Goal: Task Accomplishment & Management: Use online tool/utility

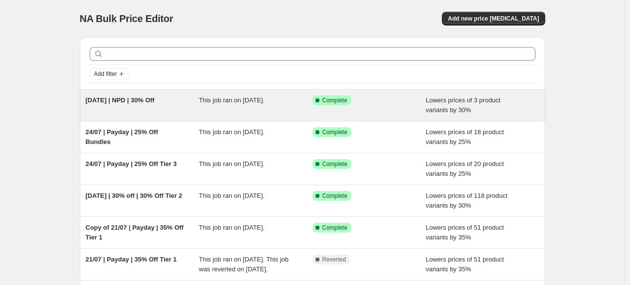
click at [221, 105] on div "This job ran on [DATE]." at bounding box center [256, 106] width 114 height 20
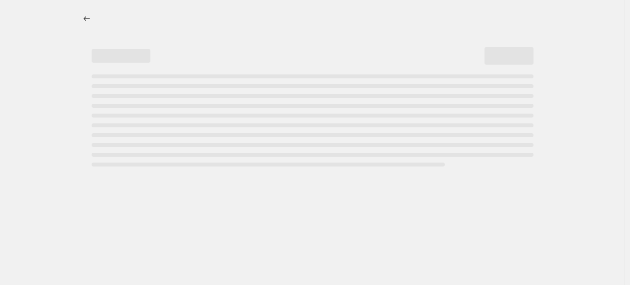
select select "percentage"
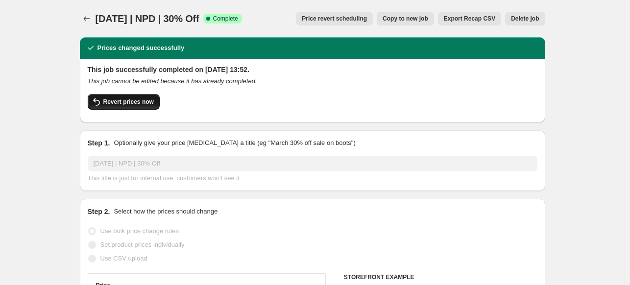
click at [143, 104] on span "Revert prices now" at bounding box center [128, 102] width 50 height 8
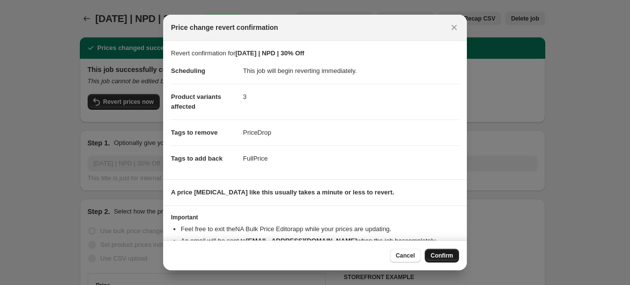
click at [452, 251] on button "Confirm" at bounding box center [442, 256] width 34 height 14
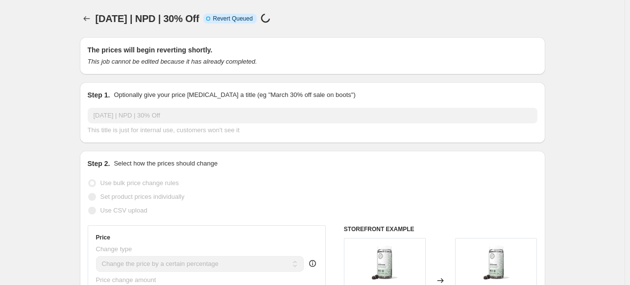
click at [85, 21] on icon "Price change jobs" at bounding box center [87, 19] width 10 height 10
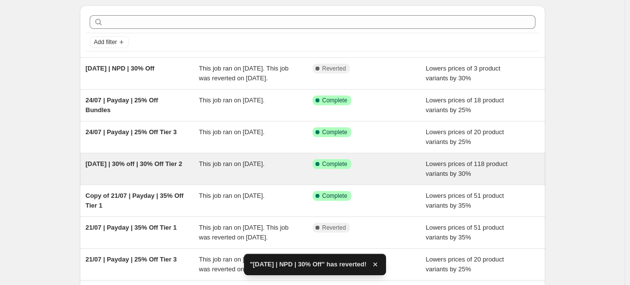
scroll to position [49, 0]
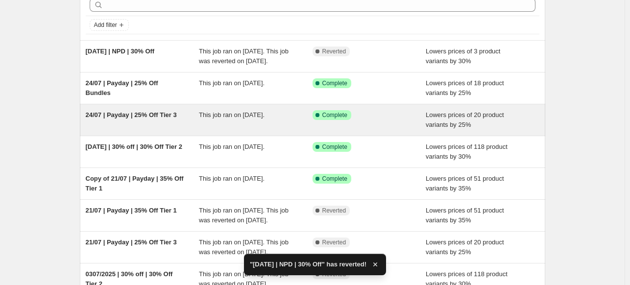
click at [187, 122] on div "24/07 | Payday | 25% Off Tier 3" at bounding box center [143, 120] width 114 height 20
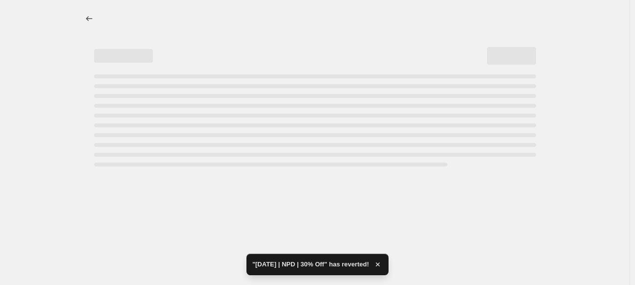
select select "percentage"
select select "collection"
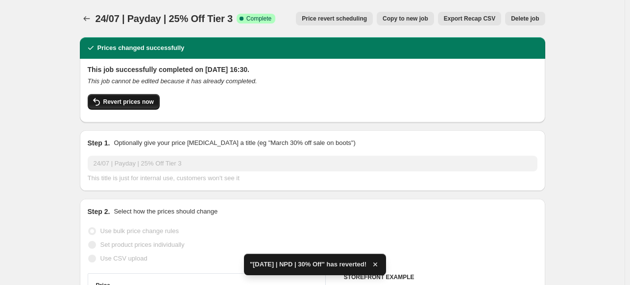
click at [134, 97] on button "Revert prices now" at bounding box center [124, 102] width 72 height 16
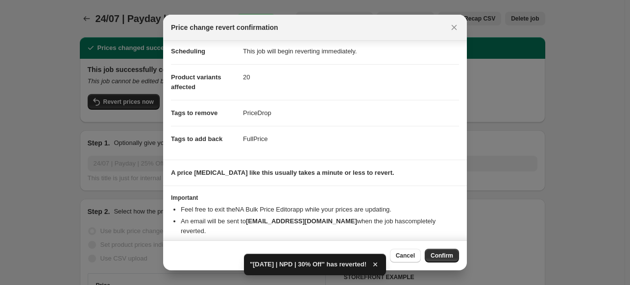
scroll to position [38, 0]
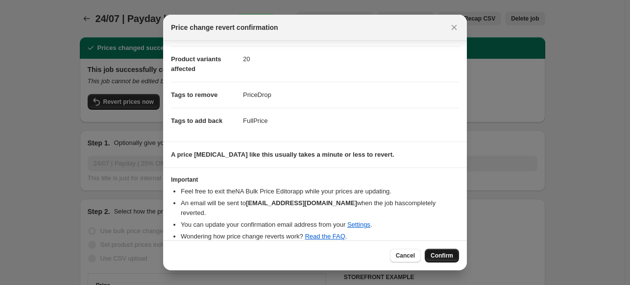
click at [448, 260] on span "Confirm" at bounding box center [441, 256] width 23 height 8
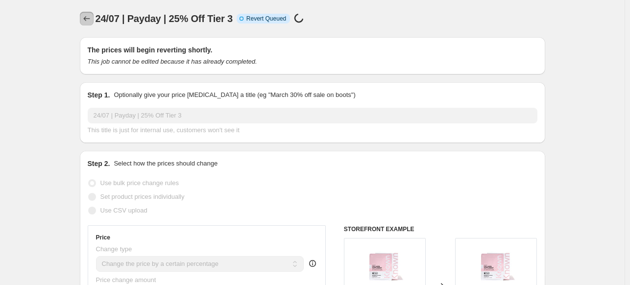
click at [88, 16] on icon "Price change jobs" at bounding box center [87, 19] width 10 height 10
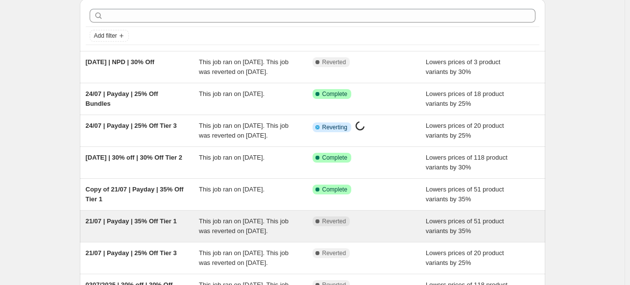
scroll to position [98, 0]
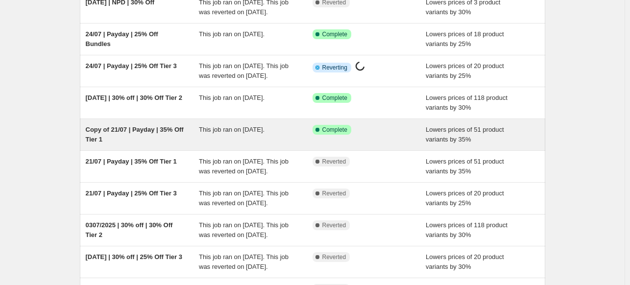
click at [264, 144] on div "This job ran on [DATE]." at bounding box center [256, 135] width 114 height 20
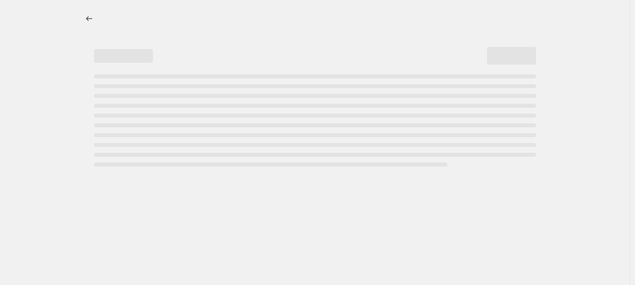
select select "percentage"
select select "collection"
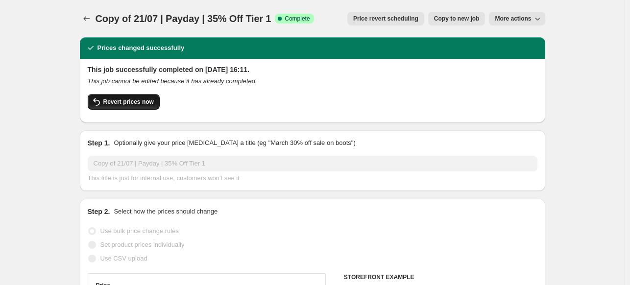
click at [123, 97] on button "Revert prices now" at bounding box center [124, 102] width 72 height 16
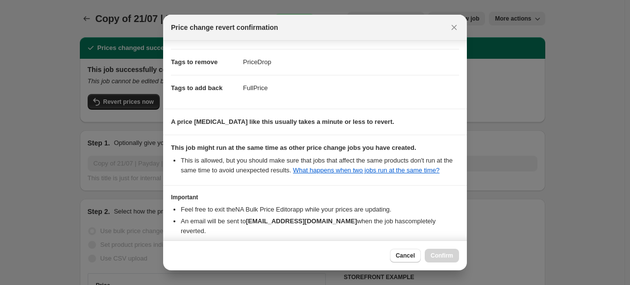
scroll to position [128, 0]
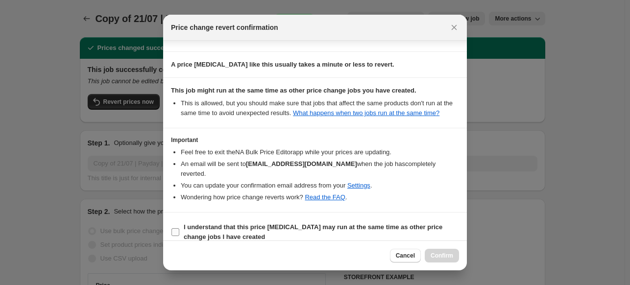
drag, startPoint x: 206, startPoint y: 225, endPoint x: 340, endPoint y: 225, distance: 133.7
click at [206, 225] on b "I understand that this price [MEDICAL_DATA] may run at the same time as other p…" at bounding box center [313, 231] width 259 height 17
click at [179, 228] on input "I understand that this price [MEDICAL_DATA] may run at the same time as other p…" at bounding box center [175, 232] width 8 height 8
checkbox input "true"
click at [444, 264] on div "Cancel Confirm" at bounding box center [315, 255] width 304 height 30
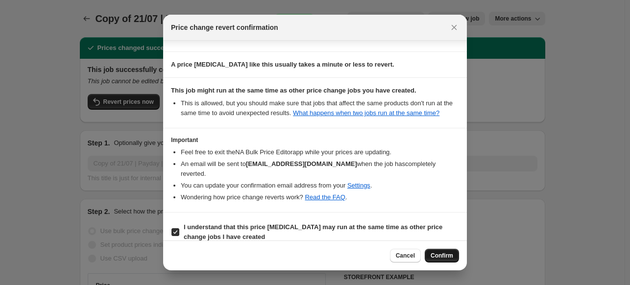
click at [441, 257] on span "Confirm" at bounding box center [441, 256] width 23 height 8
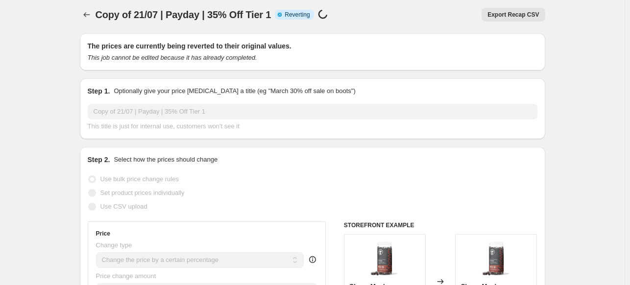
scroll to position [0, 0]
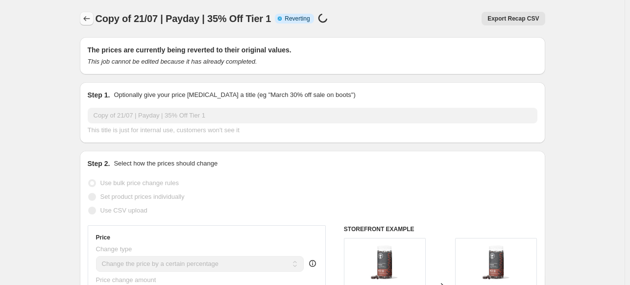
click at [91, 16] on icon "Price change jobs" at bounding box center [87, 19] width 10 height 10
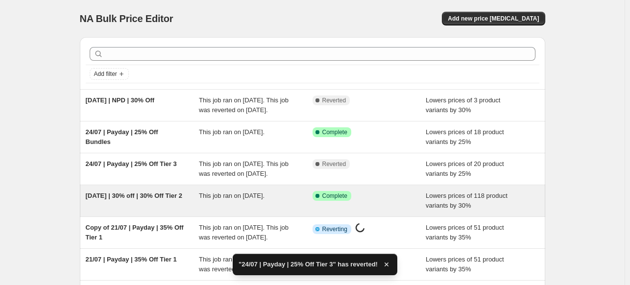
click at [205, 199] on span "This job ran on [DATE]." at bounding box center [232, 195] width 66 height 7
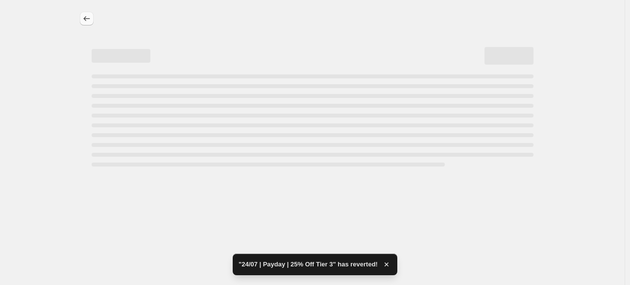
select select "percentage"
select select "collection"
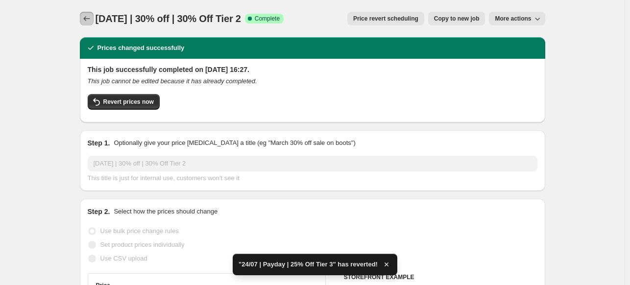
click at [85, 17] on icon "Price change jobs" at bounding box center [87, 19] width 10 height 10
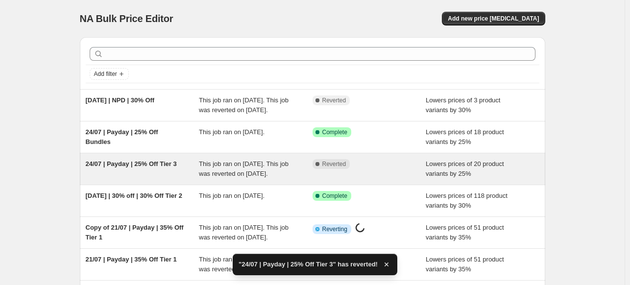
scroll to position [49, 0]
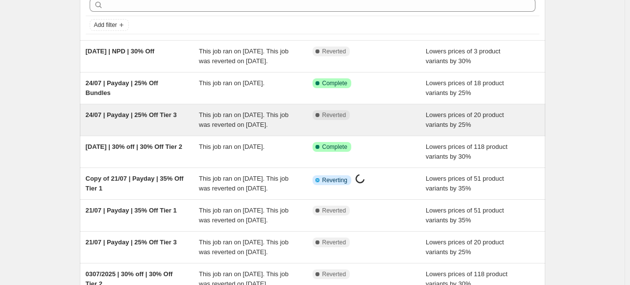
click at [254, 125] on span "This job ran on [DATE]. This job was reverted on [DATE]." at bounding box center [244, 119] width 90 height 17
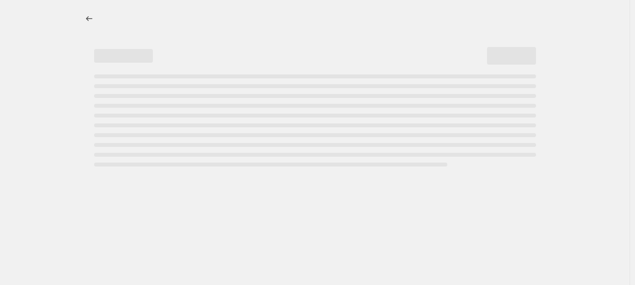
select select "percentage"
select select "collection"
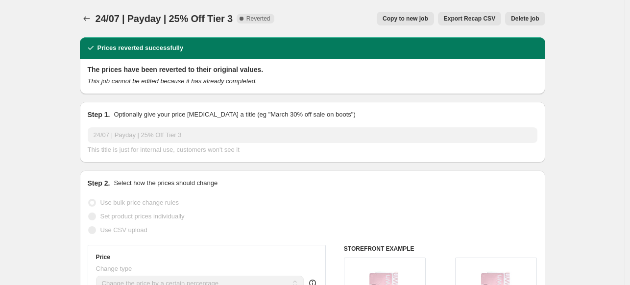
click at [412, 15] on span "Copy to new job" at bounding box center [405, 19] width 46 height 8
select select "percentage"
select select "collection"
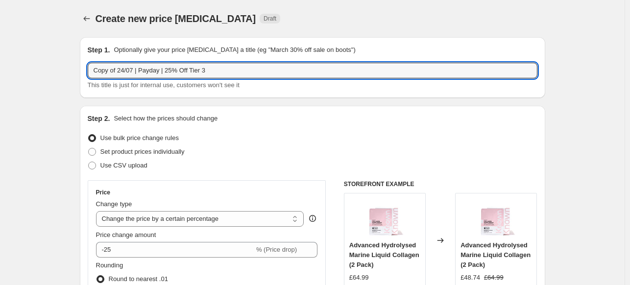
drag, startPoint x: 135, startPoint y: 68, endPoint x: 46, endPoint y: 68, distance: 89.1
type input "11/08 | Payday | 25% Off Tier 3"
click at [126, 70] on input "11/08 | Payday | 25% Off Tier 3" at bounding box center [313, 71] width 450 height 16
click at [126, 68] on input "11/08 | Payday | 25% Off Tier 3" at bounding box center [313, 71] width 450 height 16
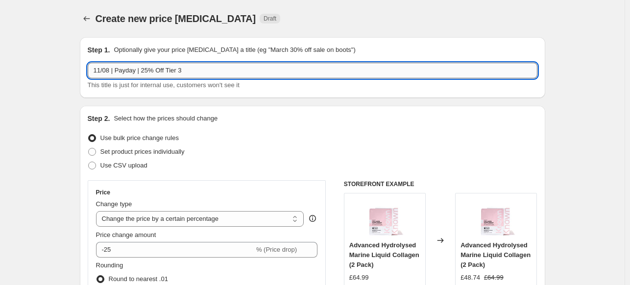
click at [127, 70] on input "11/08 | Payday | 25% Off Tier 3" at bounding box center [313, 71] width 450 height 16
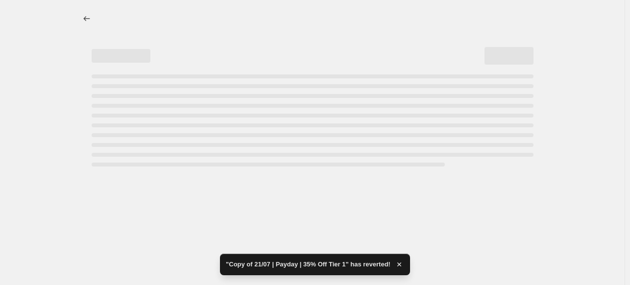
select select "percentage"
select select "collection"
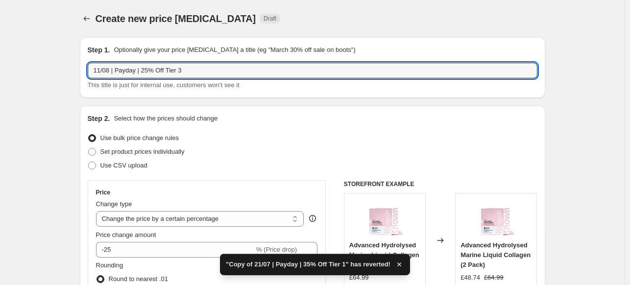
click at [125, 70] on input "11/08 | Payday | 25% Off Tier 3" at bounding box center [313, 71] width 450 height 16
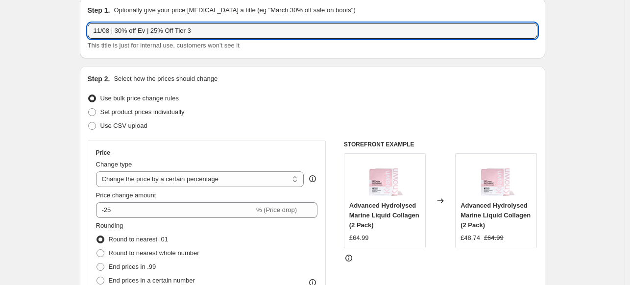
scroll to position [98, 0]
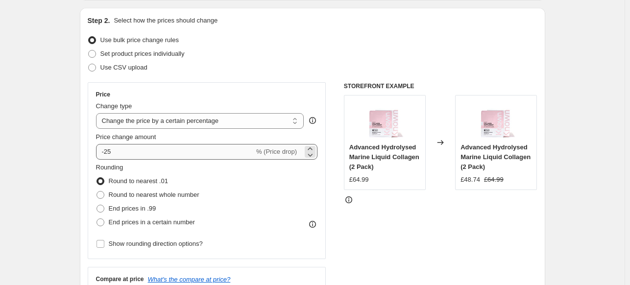
type input "11/08 | 30% off Ev | 25% Off Tier 3"
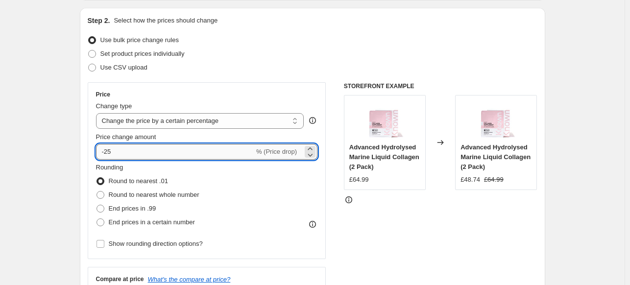
drag, startPoint x: 152, startPoint y: 155, endPoint x: 108, endPoint y: 152, distance: 44.2
click at [108, 152] on input "-25" at bounding box center [175, 152] width 158 height 16
type input "-30"
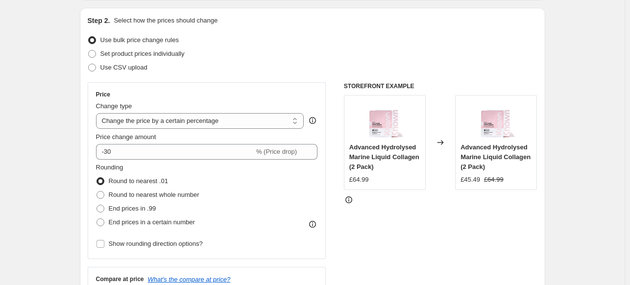
click at [462, 225] on div "STOREFRONT EXAMPLE Advanced Hydrolysed Marine Liquid Collagen (2 Pack) £64.99 C…" at bounding box center [440, 202] width 193 height 240
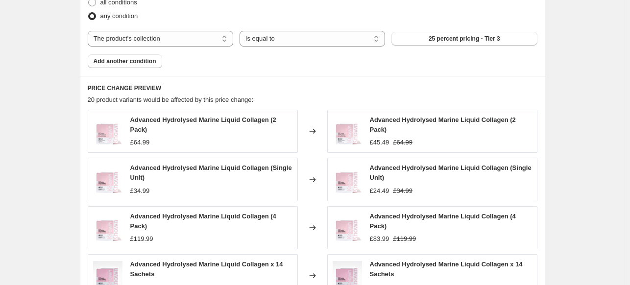
scroll to position [637, 0]
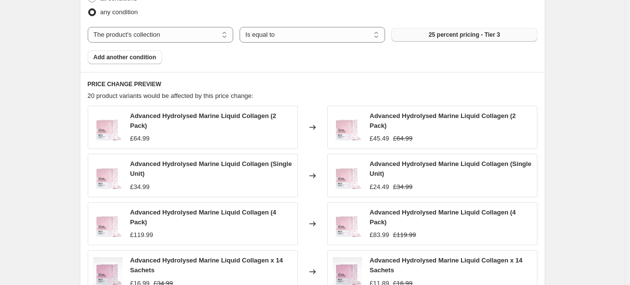
click at [450, 34] on span "25 percent pricing - Tier 3" at bounding box center [465, 35] width 72 height 8
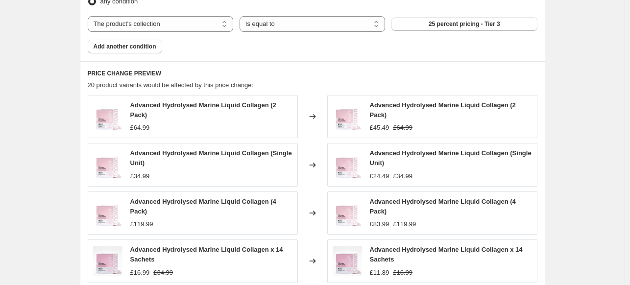
scroll to position [867, 0]
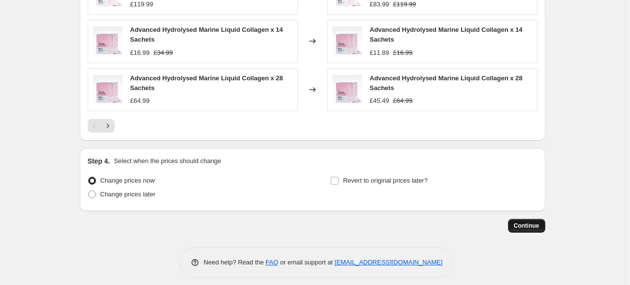
click at [531, 219] on button "Continue" at bounding box center [526, 226] width 37 height 14
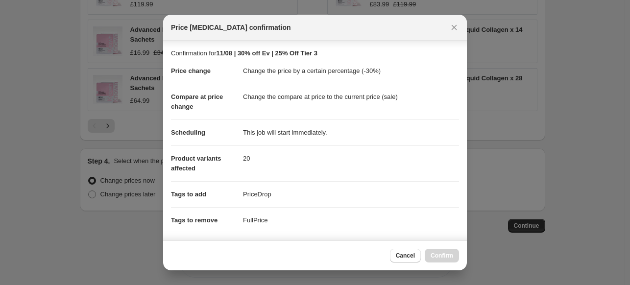
scroll to position [178, 0]
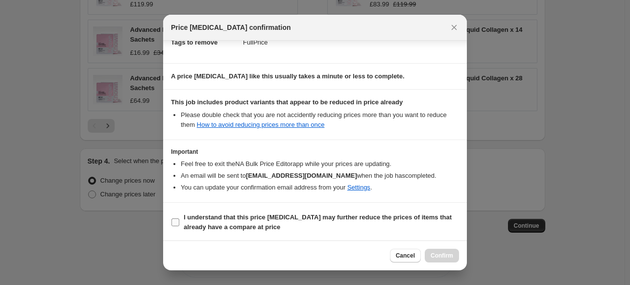
click at [243, 220] on b "I understand that this price [MEDICAL_DATA] may further reduce the prices of it…" at bounding box center [318, 222] width 268 height 17
click at [179, 220] on input "I understand that this price [MEDICAL_DATA] may further reduce the prices of it…" at bounding box center [175, 222] width 8 height 8
checkbox input "true"
click at [427, 256] on button "Confirm" at bounding box center [442, 256] width 34 height 14
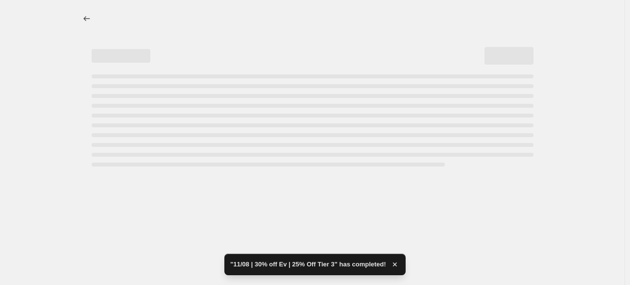
select select "percentage"
select select "collection"
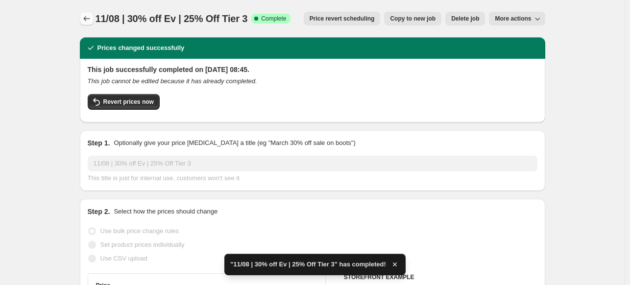
click at [84, 13] on button "Price change jobs" at bounding box center [87, 19] width 14 height 14
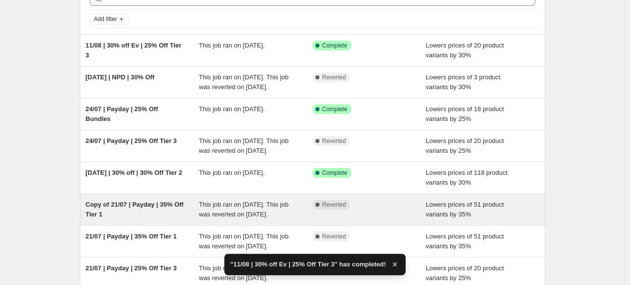
scroll to position [147, 0]
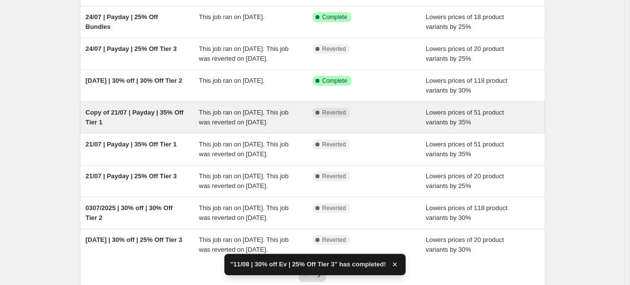
click at [222, 126] on span "This job ran on [DATE]. This job was reverted on [DATE]." at bounding box center [244, 117] width 90 height 17
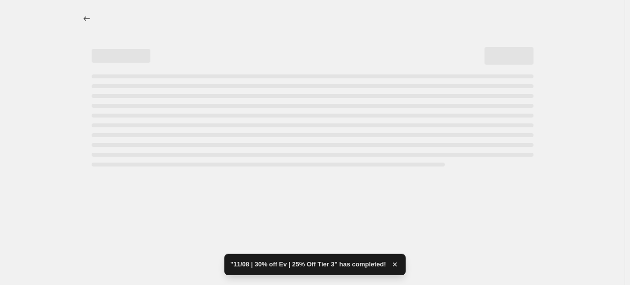
select select "percentage"
select select "collection"
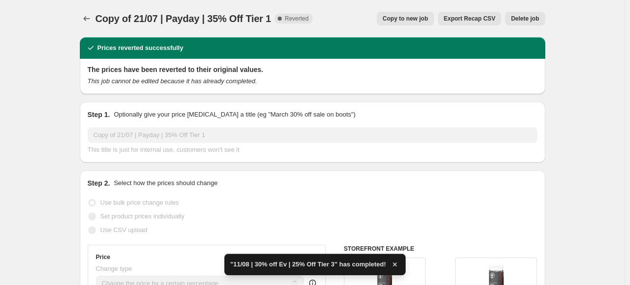
click at [417, 18] on span "Copy to new job" at bounding box center [405, 19] width 46 height 8
select select "percentage"
select select "collection"
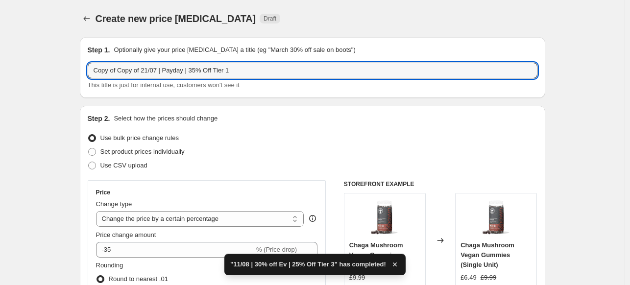
drag, startPoint x: 158, startPoint y: 68, endPoint x: 45, endPoint y: 60, distance: 113.4
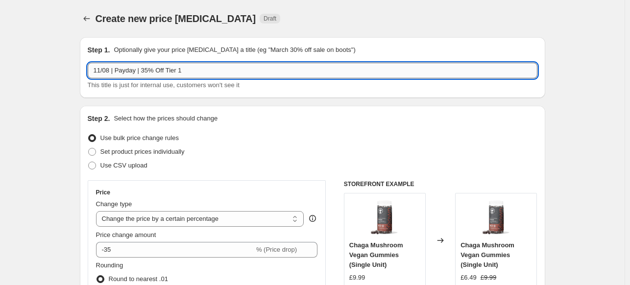
click at [121, 70] on input "11/08 | Payday | 35% Off Tier 1" at bounding box center [313, 71] width 450 height 16
click at [122, 69] on input "11/08 | Payday | 35% Off Tier 1" at bounding box center [313, 71] width 450 height 16
click at [124, 68] on input "11/08 | Payday | 35% Off Tier 1" at bounding box center [313, 71] width 450 height 16
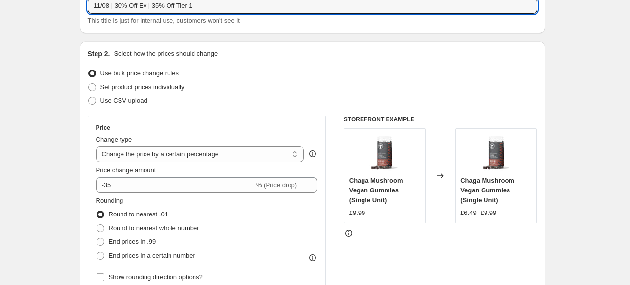
scroll to position [196, 0]
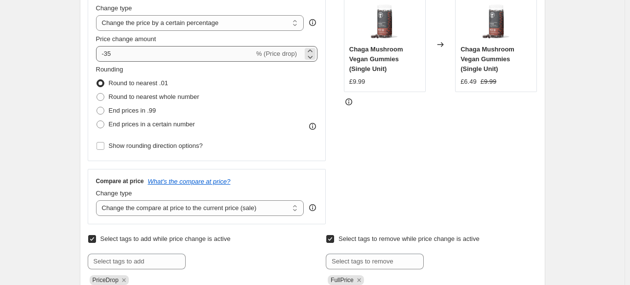
type input "11/08 | 30% Off Ev | 35% Off Tier 1"
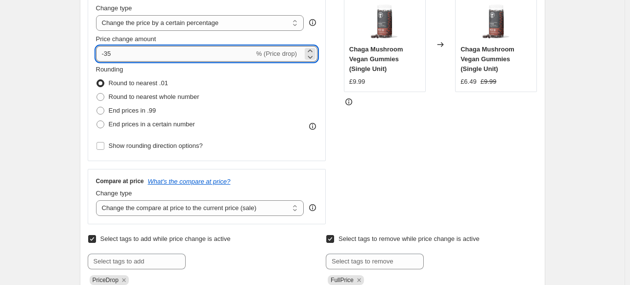
click at [150, 55] on input "-35" at bounding box center [175, 54] width 158 height 16
type input "-30"
click at [358, 123] on div "STOREFRONT EXAMPLE Chaga Mushroom Vegan Gummies (Single Unit) £9.99 Changed to …" at bounding box center [440, 104] width 193 height 240
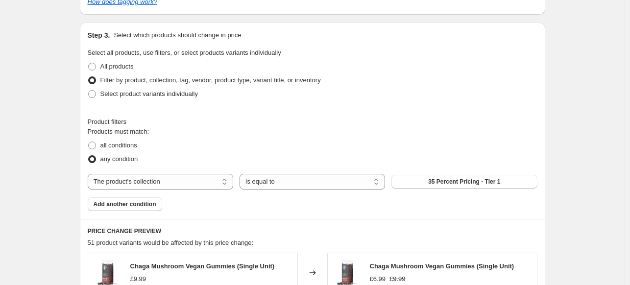
scroll to position [588, 0]
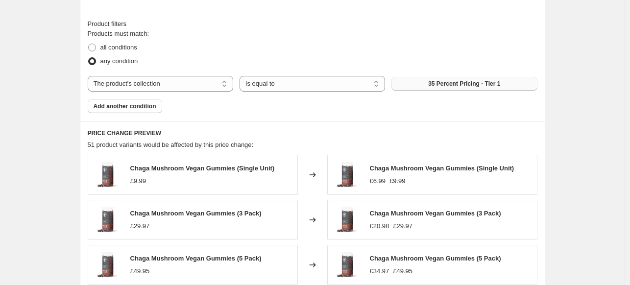
click at [471, 86] on span "35 Percent Pricing - Tier 1" at bounding box center [464, 84] width 72 height 8
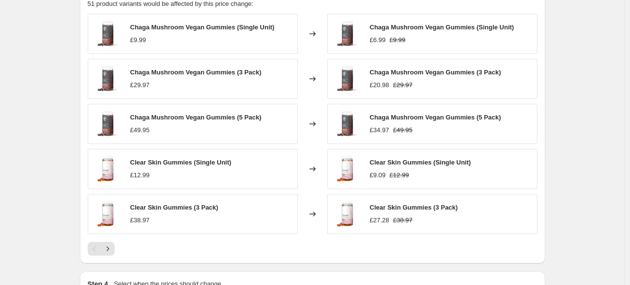
scroll to position [858, 0]
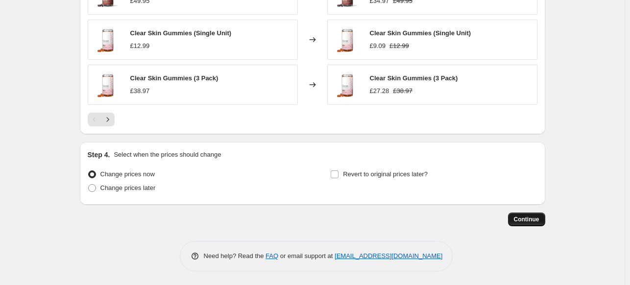
click at [522, 223] on button "Continue" at bounding box center [526, 220] width 37 height 14
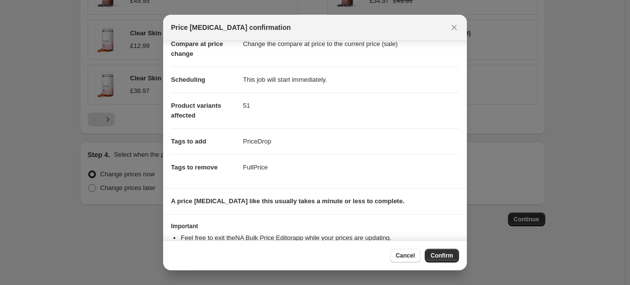
scroll to position [88, 0]
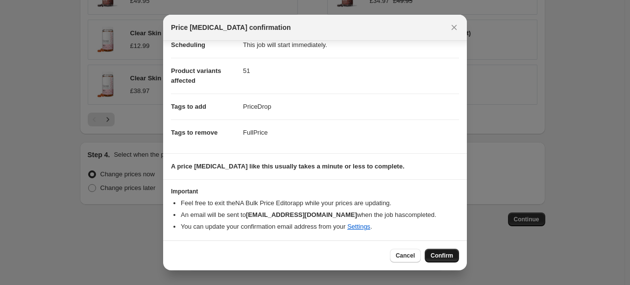
click at [449, 252] on button "Confirm" at bounding box center [442, 256] width 34 height 14
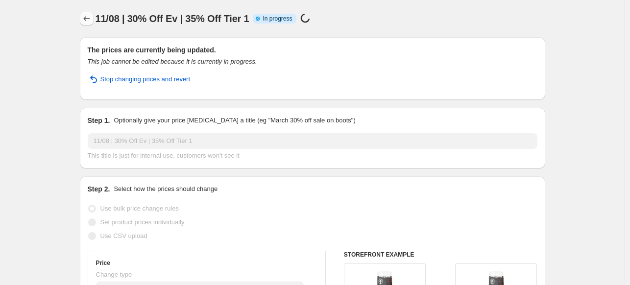
click at [84, 17] on icon "Price change jobs" at bounding box center [87, 19] width 10 height 10
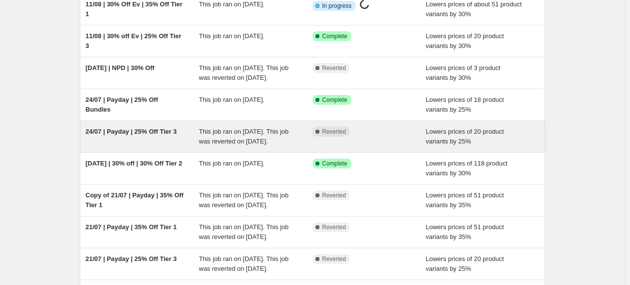
scroll to position [98, 0]
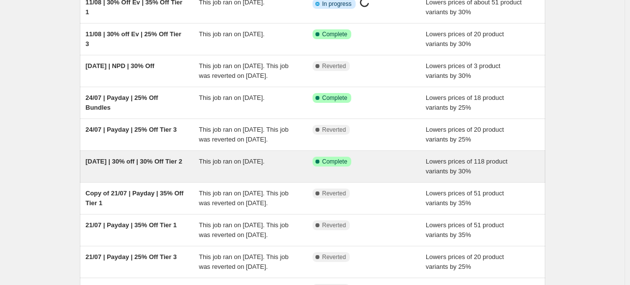
click at [244, 176] on div "This job ran on [DATE]." at bounding box center [256, 167] width 114 height 20
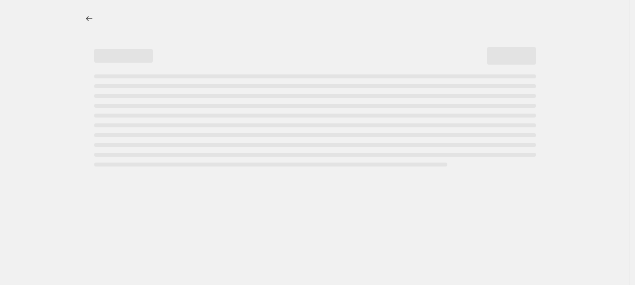
select select "percentage"
select select "collection"
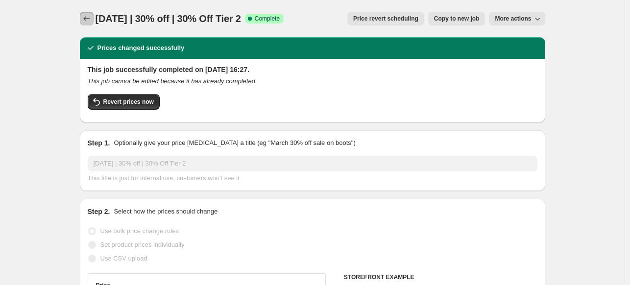
click at [89, 21] on icon "Price change jobs" at bounding box center [87, 19] width 10 height 10
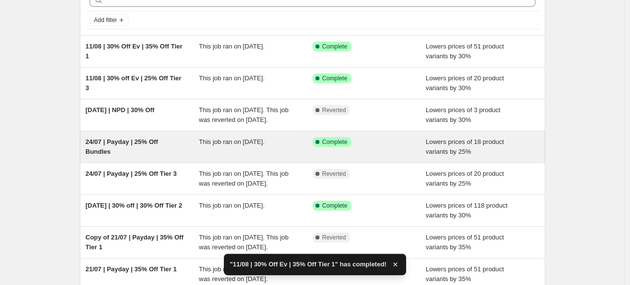
scroll to position [98, 0]
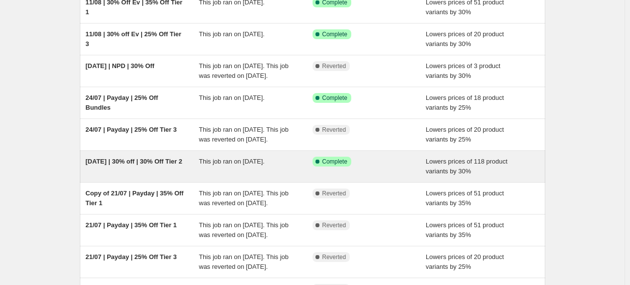
click at [343, 166] on span "Complete" at bounding box center [334, 162] width 25 height 8
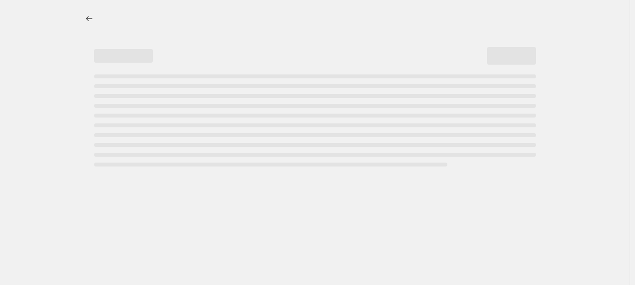
select select "percentage"
select select "collection"
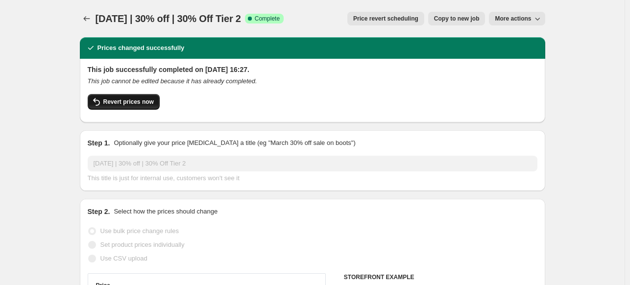
click at [148, 101] on span "Revert prices now" at bounding box center [128, 102] width 50 height 8
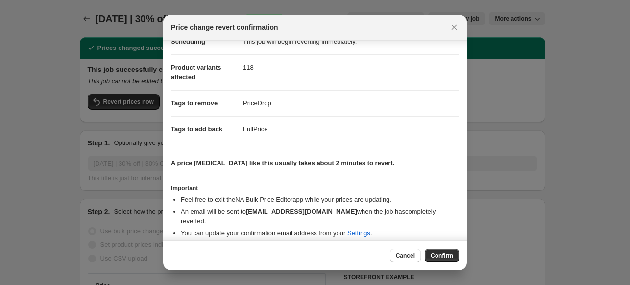
scroll to position [38, 0]
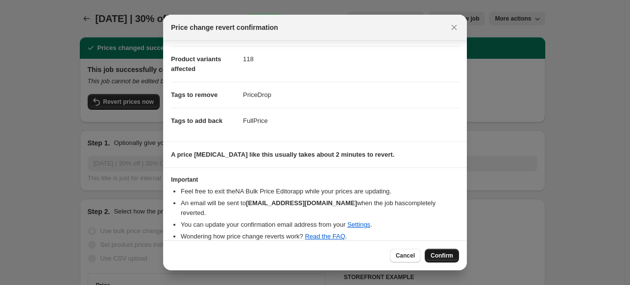
click at [430, 254] on button "Confirm" at bounding box center [442, 256] width 34 height 14
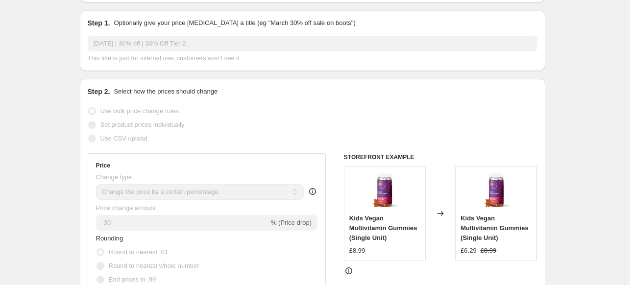
scroll to position [0, 0]
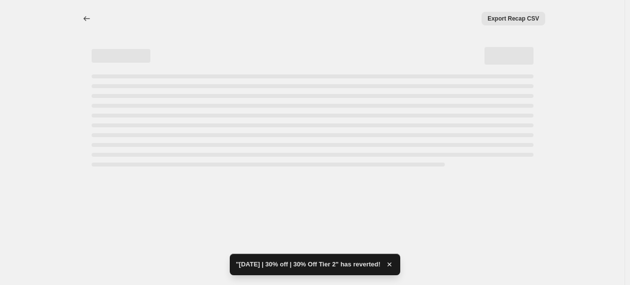
select select "percentage"
select select "collection"
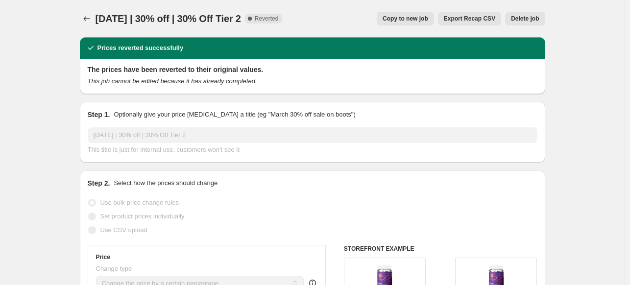
click at [417, 19] on span "Copy to new job" at bounding box center [405, 19] width 46 height 8
select select "percentage"
select select "collection"
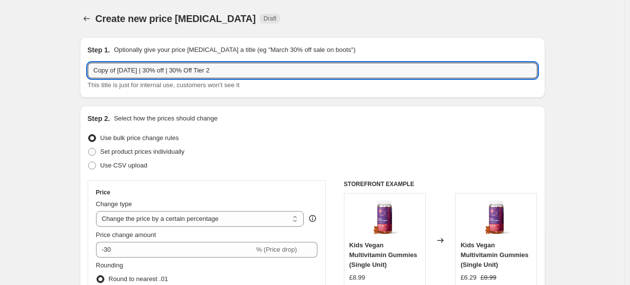
drag, startPoint x: 152, startPoint y: 66, endPoint x: 69, endPoint y: 71, distance: 83.4
click at [138, 70] on input "11/08 | 30% off | 30% Off Tier 2" at bounding box center [313, 71] width 450 height 16
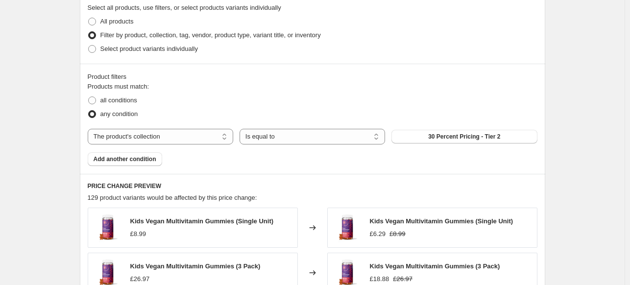
scroll to position [588, 0]
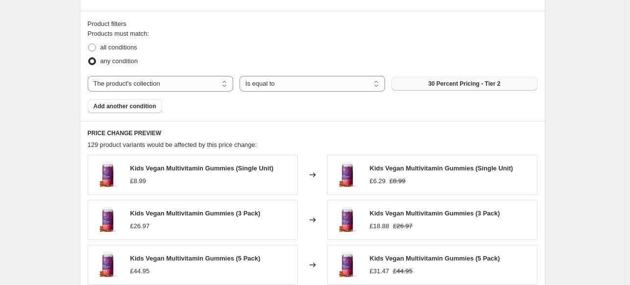
type input "11/08 | 30% Off Ev | 30% Off Tier 2"
click at [472, 79] on button "30 Percent Pricing - Tier 2" at bounding box center [463, 84] width 145 height 14
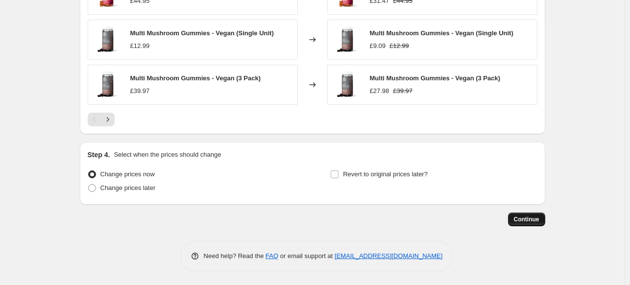
click at [540, 215] on button "Continue" at bounding box center [526, 220] width 37 height 14
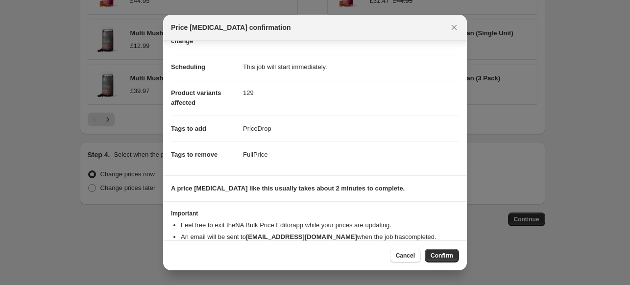
scroll to position [88, 0]
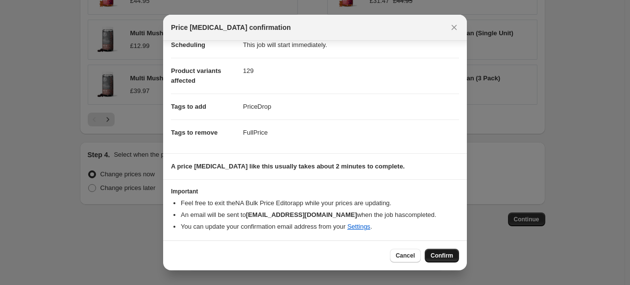
click at [444, 255] on span "Confirm" at bounding box center [441, 256] width 23 height 8
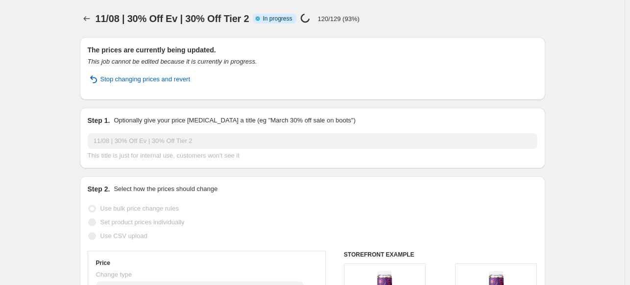
select select "percentage"
select select "collection"
